Goal: Find specific page/section: Find specific page/section

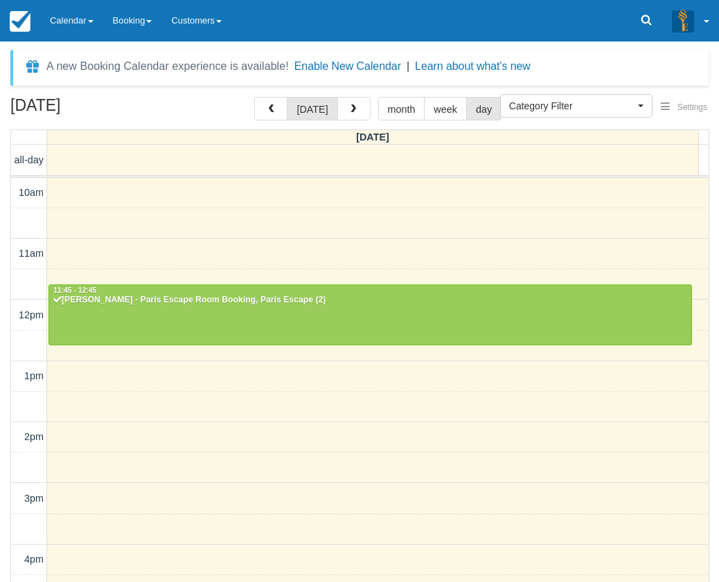
select select
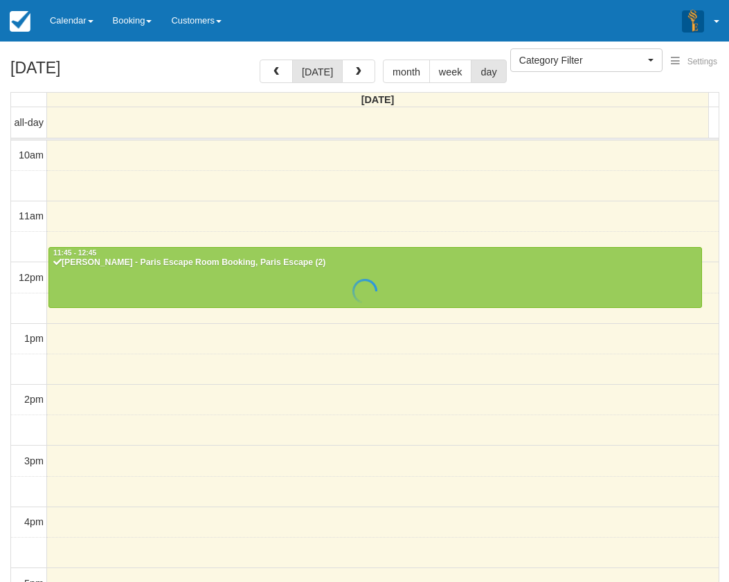
select select
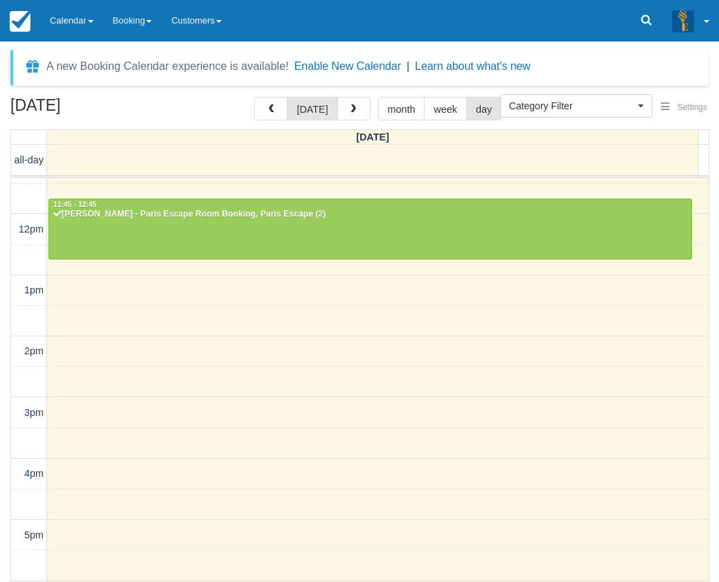
scroll to position [54, 0]
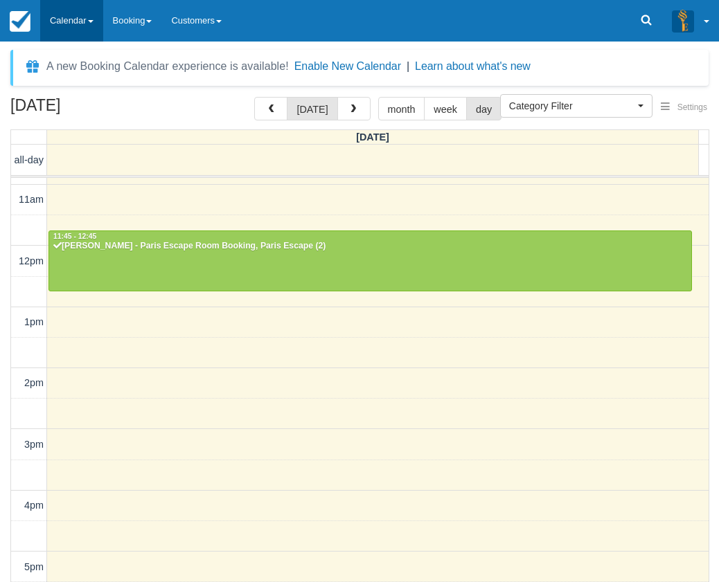
click at [87, 29] on link "Calendar" at bounding box center [71, 21] width 63 height 42
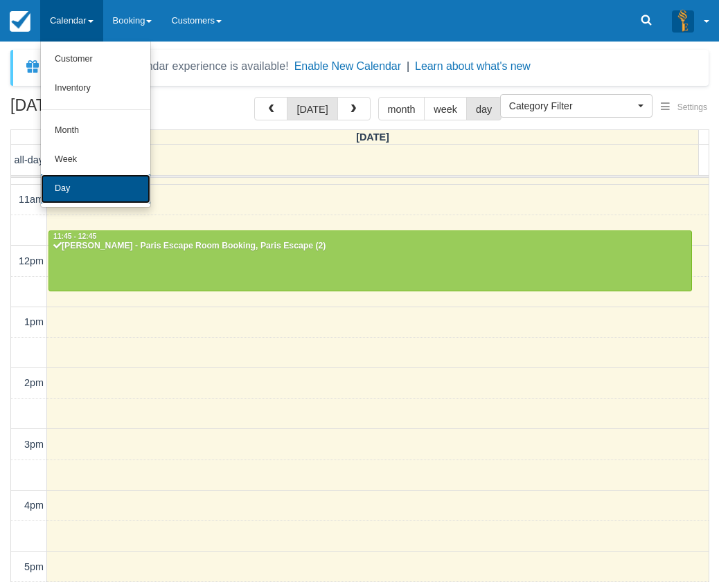
click at [91, 186] on link "Day" at bounding box center [95, 188] width 109 height 29
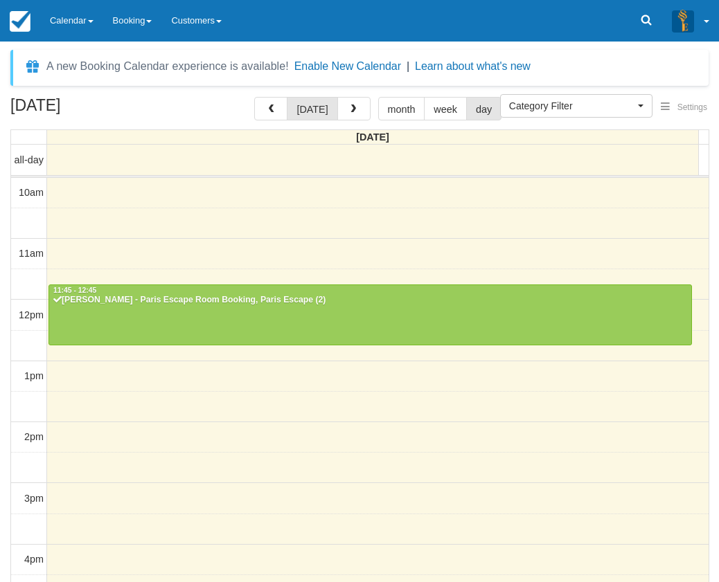
select select
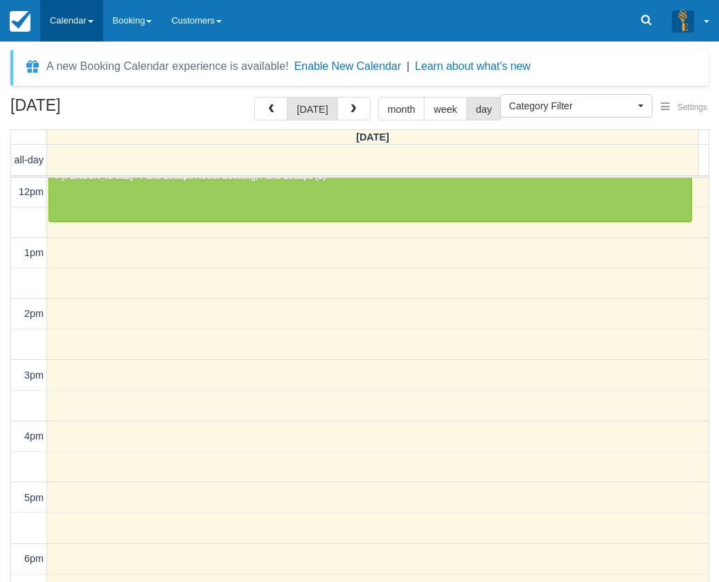
click at [91, 12] on link "Calendar" at bounding box center [71, 21] width 63 height 42
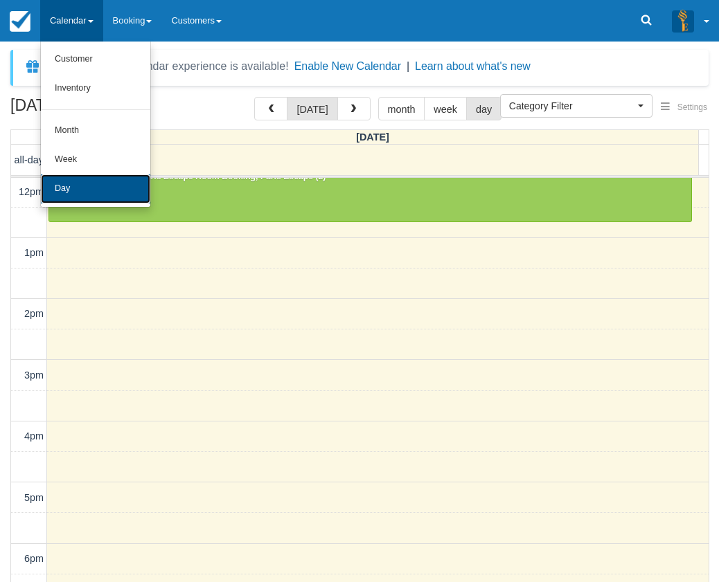
click at [80, 188] on link "Day" at bounding box center [95, 188] width 109 height 29
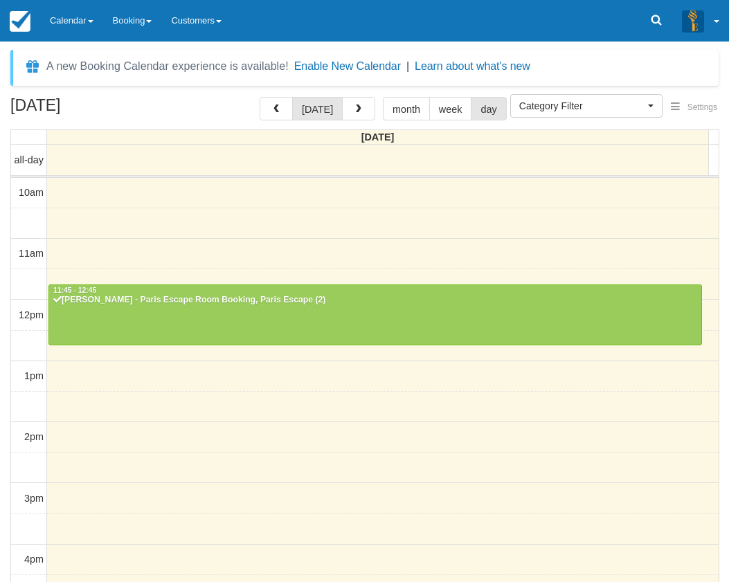
select select
